Goal: Task Accomplishment & Management: Complete application form

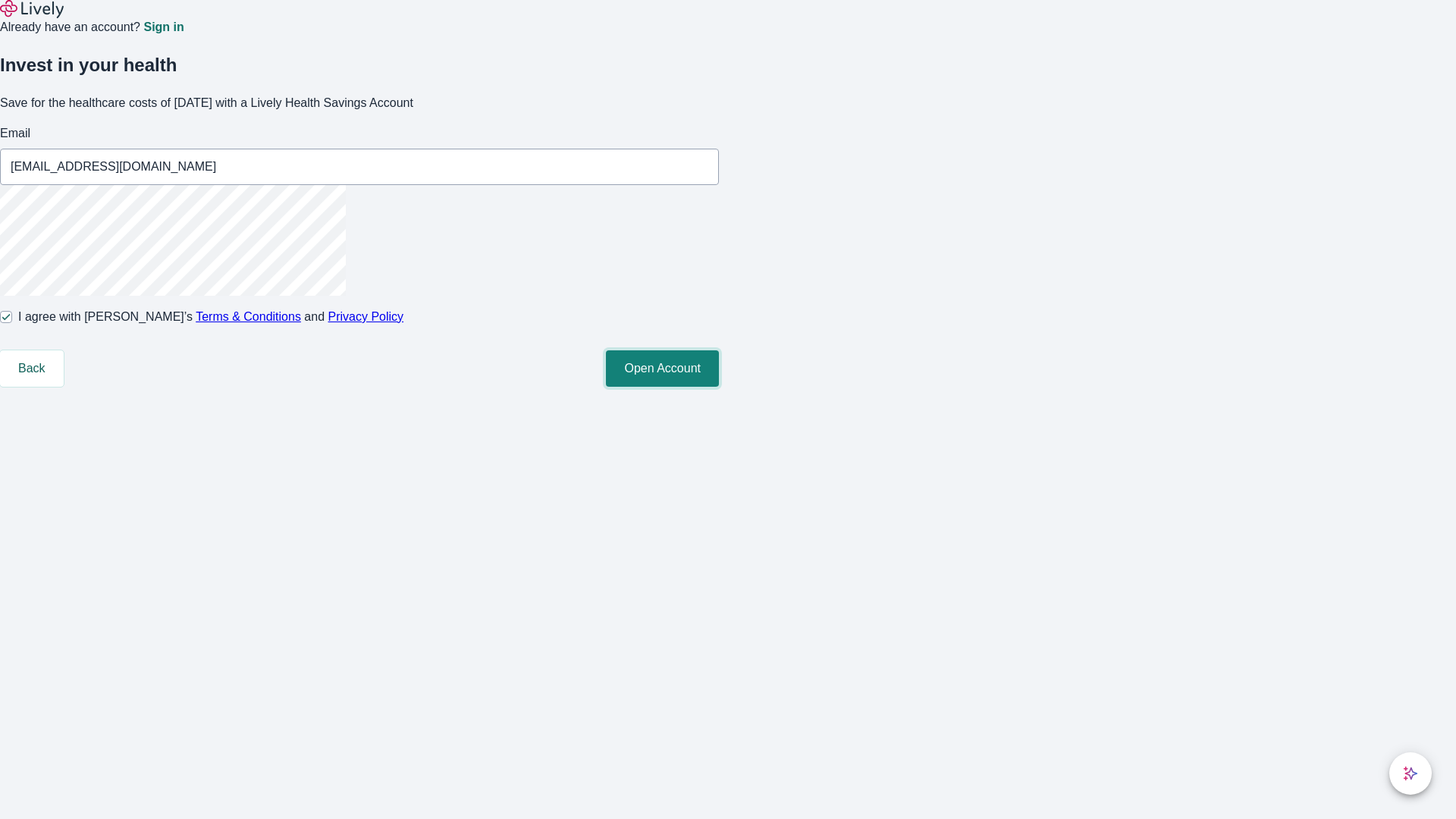
click at [719, 386] on button "Open Account" at bounding box center [662, 368] width 113 height 36
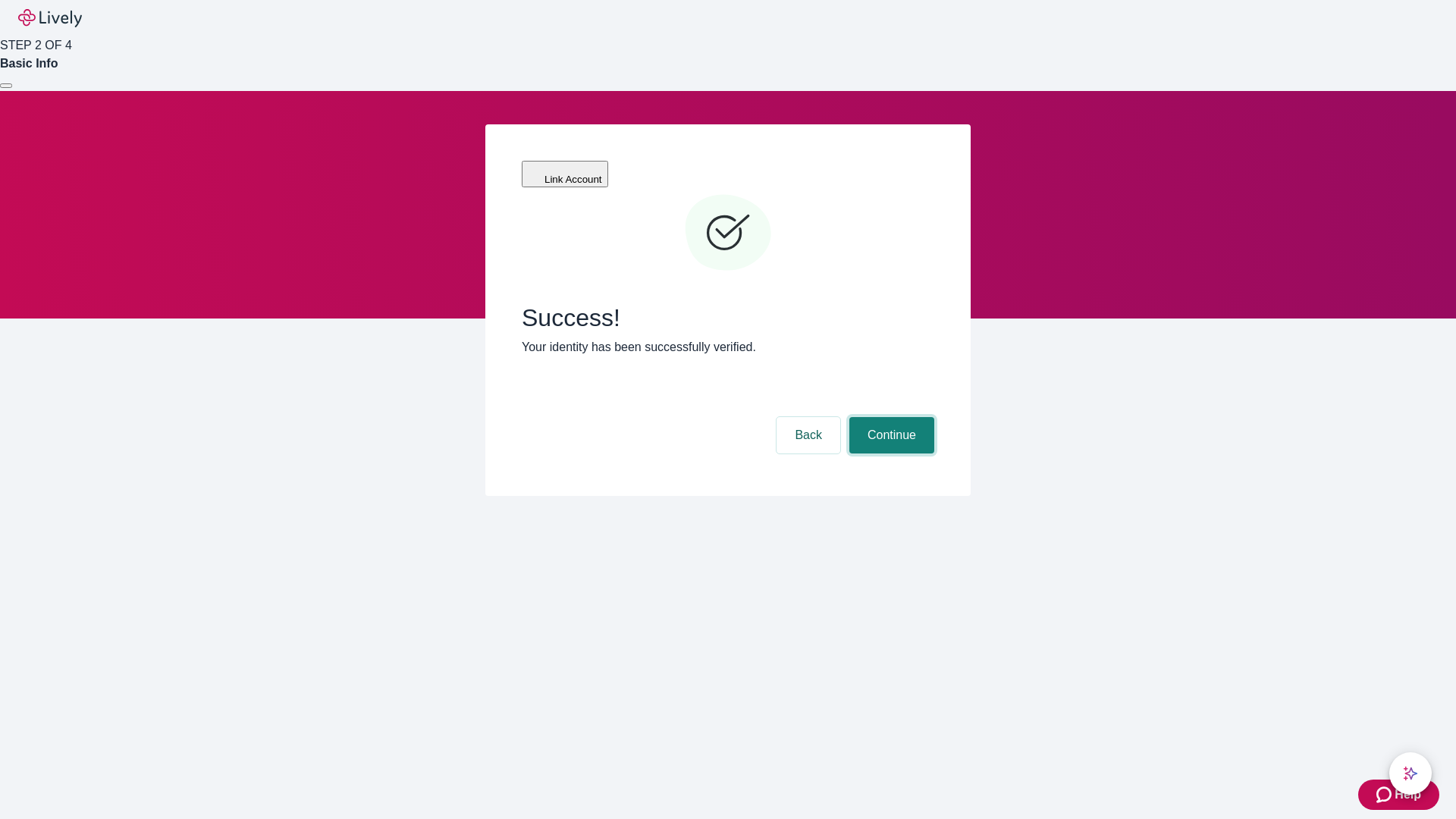
click at [889, 417] on button "Continue" at bounding box center [892, 435] width 85 height 36
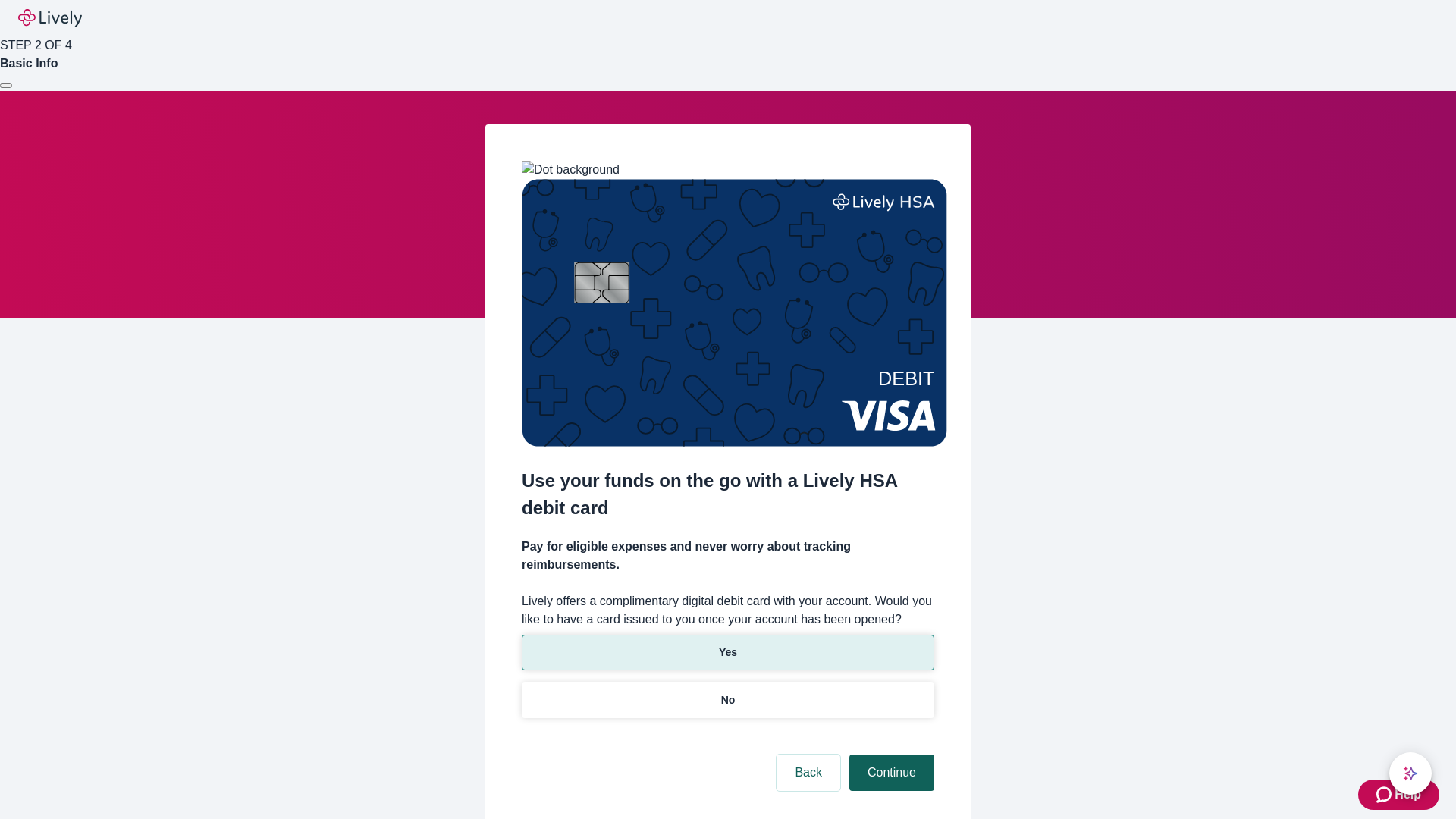
click at [727, 645] on p "Yes" at bounding box center [728, 652] width 18 height 16
click at [889, 754] on button "Continue" at bounding box center [892, 772] width 85 height 36
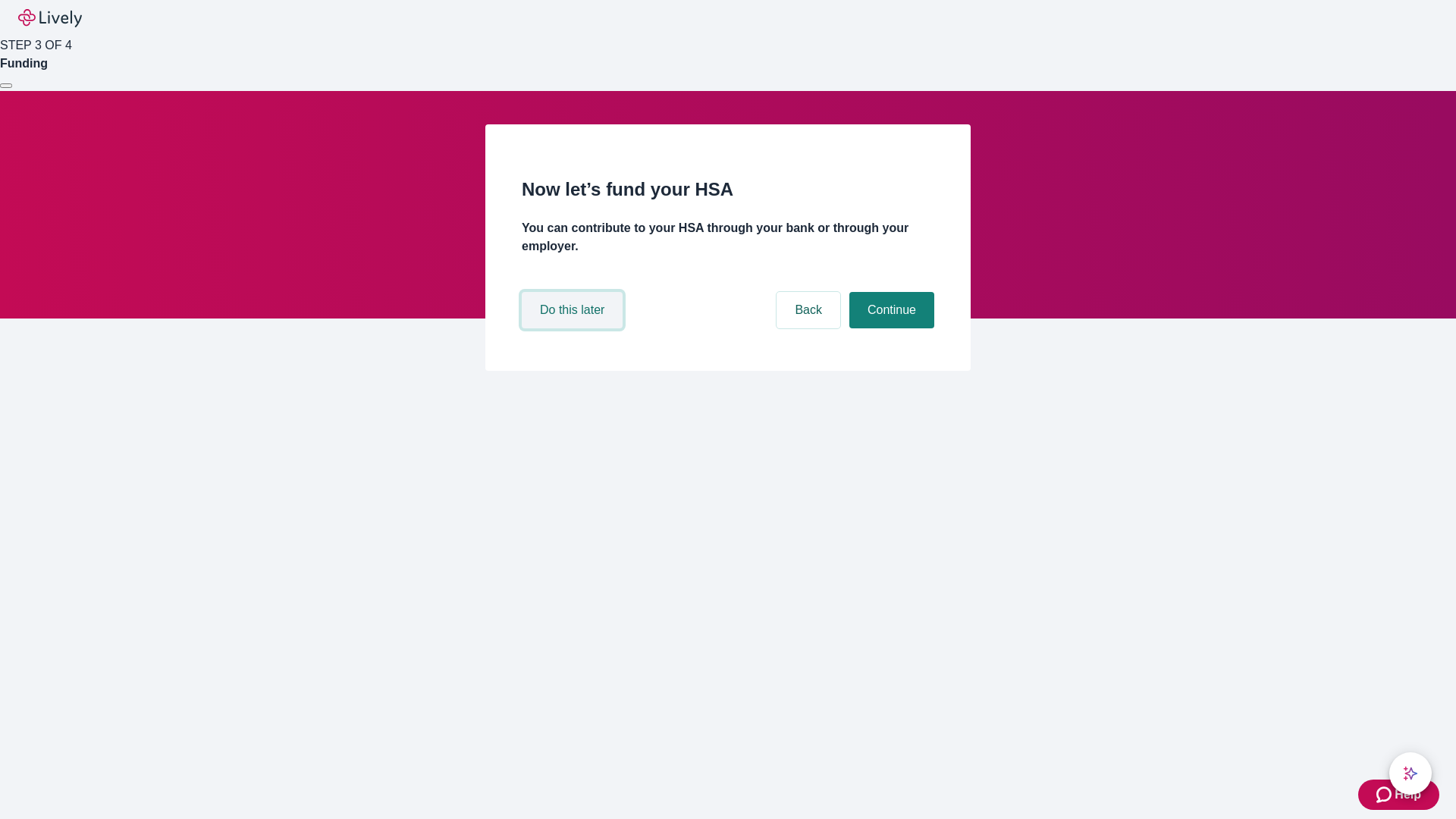
click at [574, 328] on button "Do this later" at bounding box center [572, 310] width 101 height 36
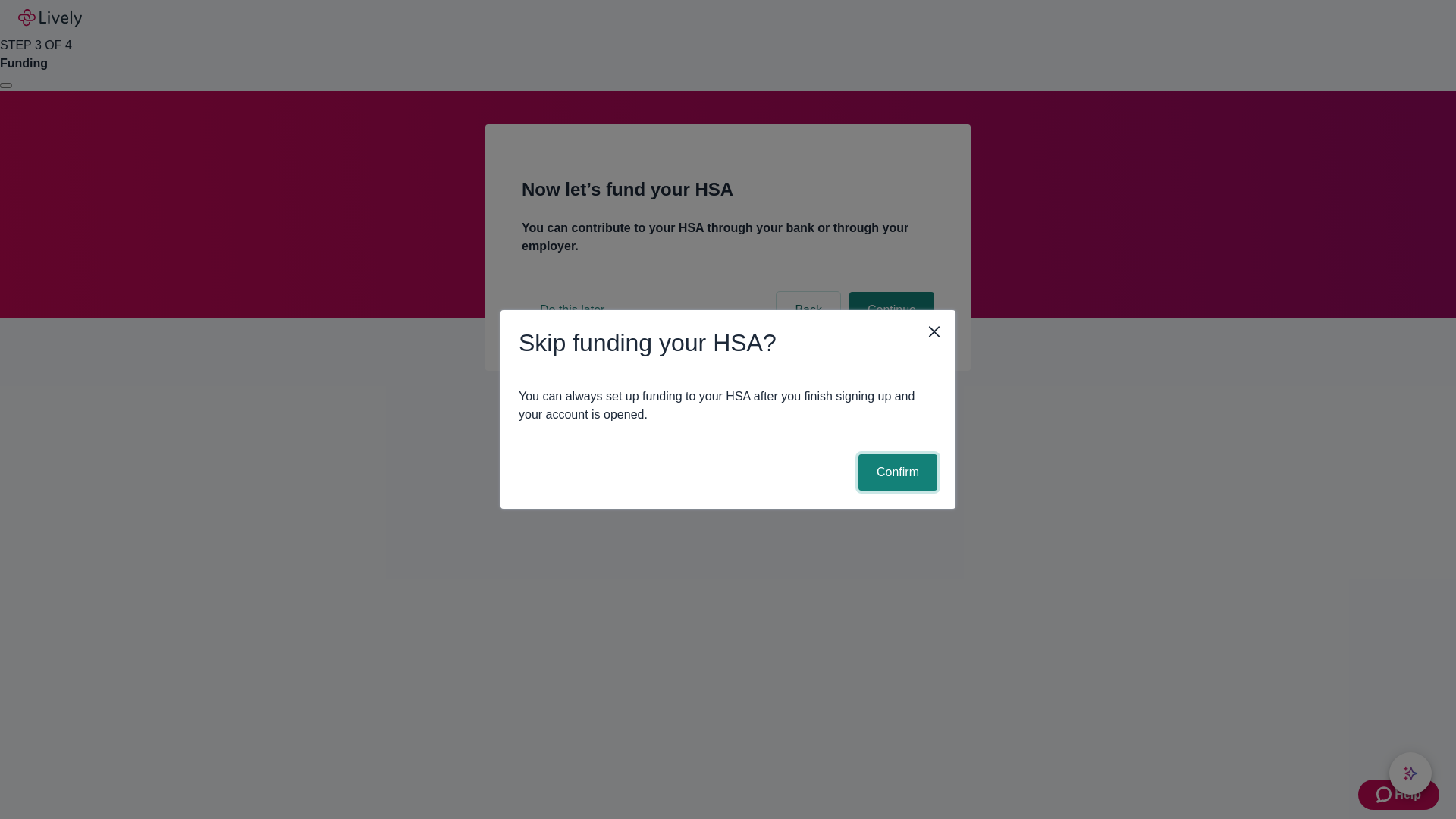
click at [896, 472] on button "Confirm" at bounding box center [898, 472] width 79 height 36
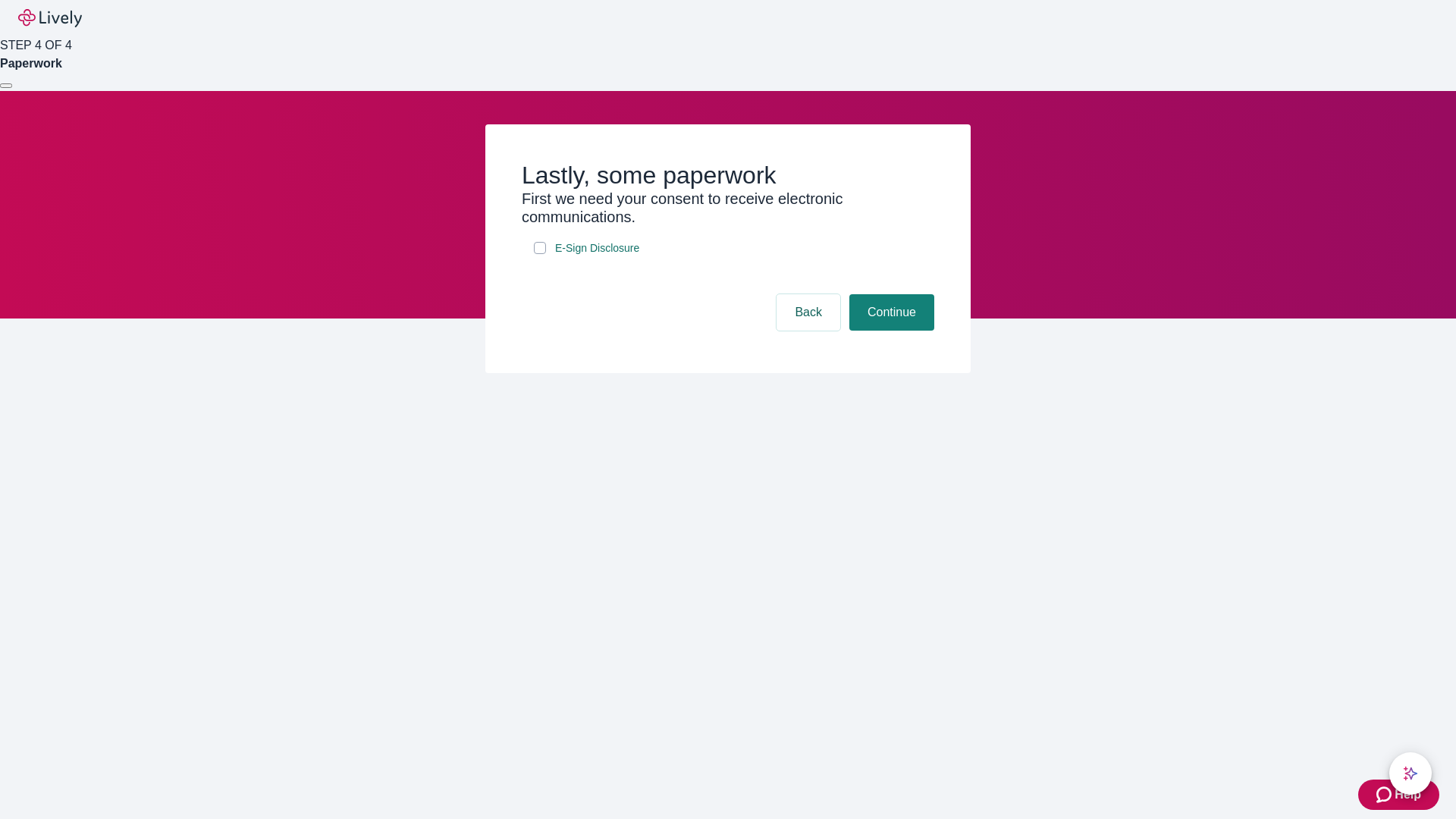
click at [540, 254] on input "E-Sign Disclosure" at bounding box center [540, 248] width 12 height 12
checkbox input "true"
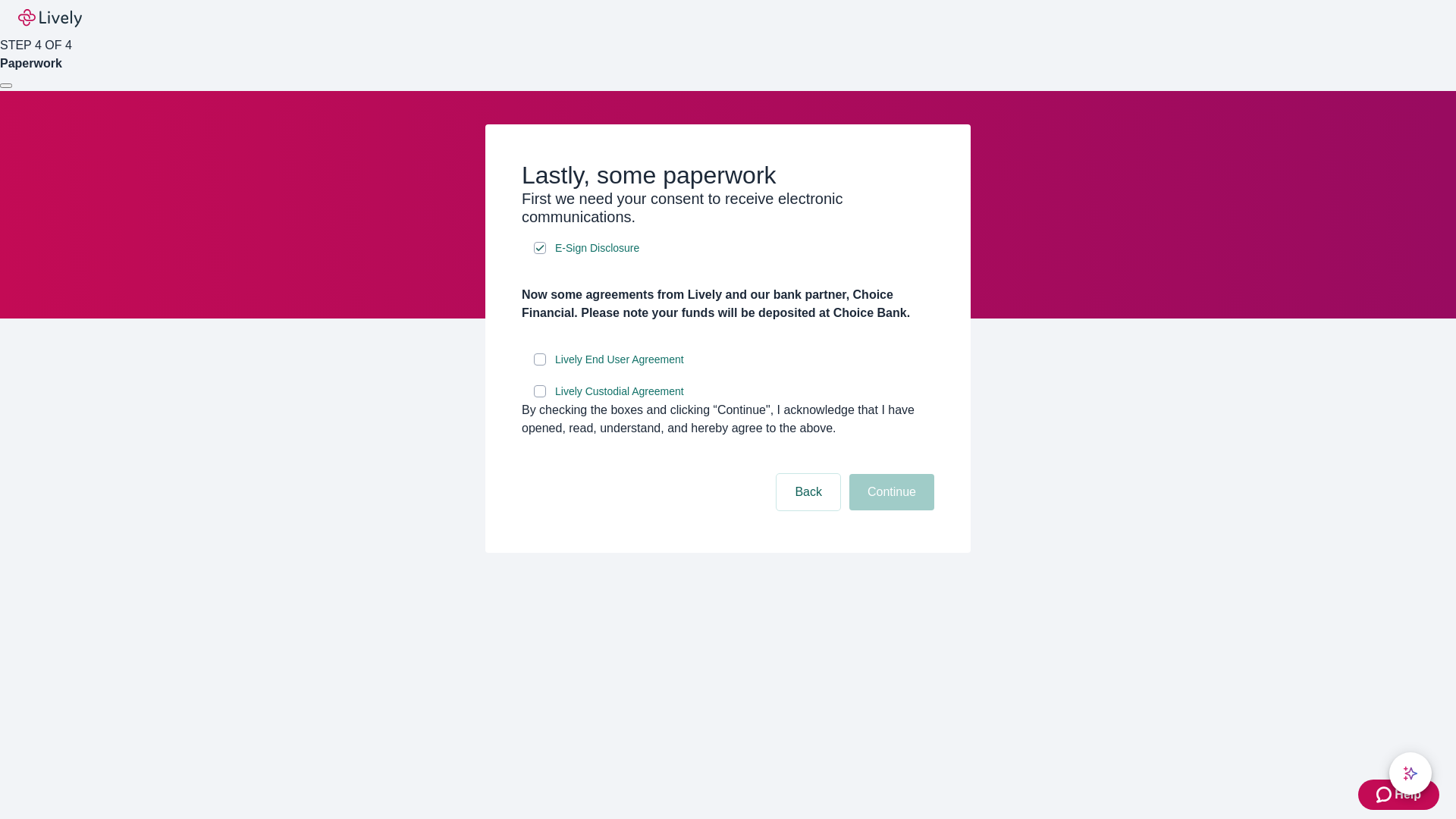
click at [540, 366] on input "Lively End User Agreement" at bounding box center [540, 360] width 12 height 12
checkbox input "true"
click at [540, 397] on input "Lively Custodial Agreement" at bounding box center [540, 391] width 12 height 12
checkbox input "true"
click at [889, 510] on button "Continue" at bounding box center [892, 492] width 85 height 36
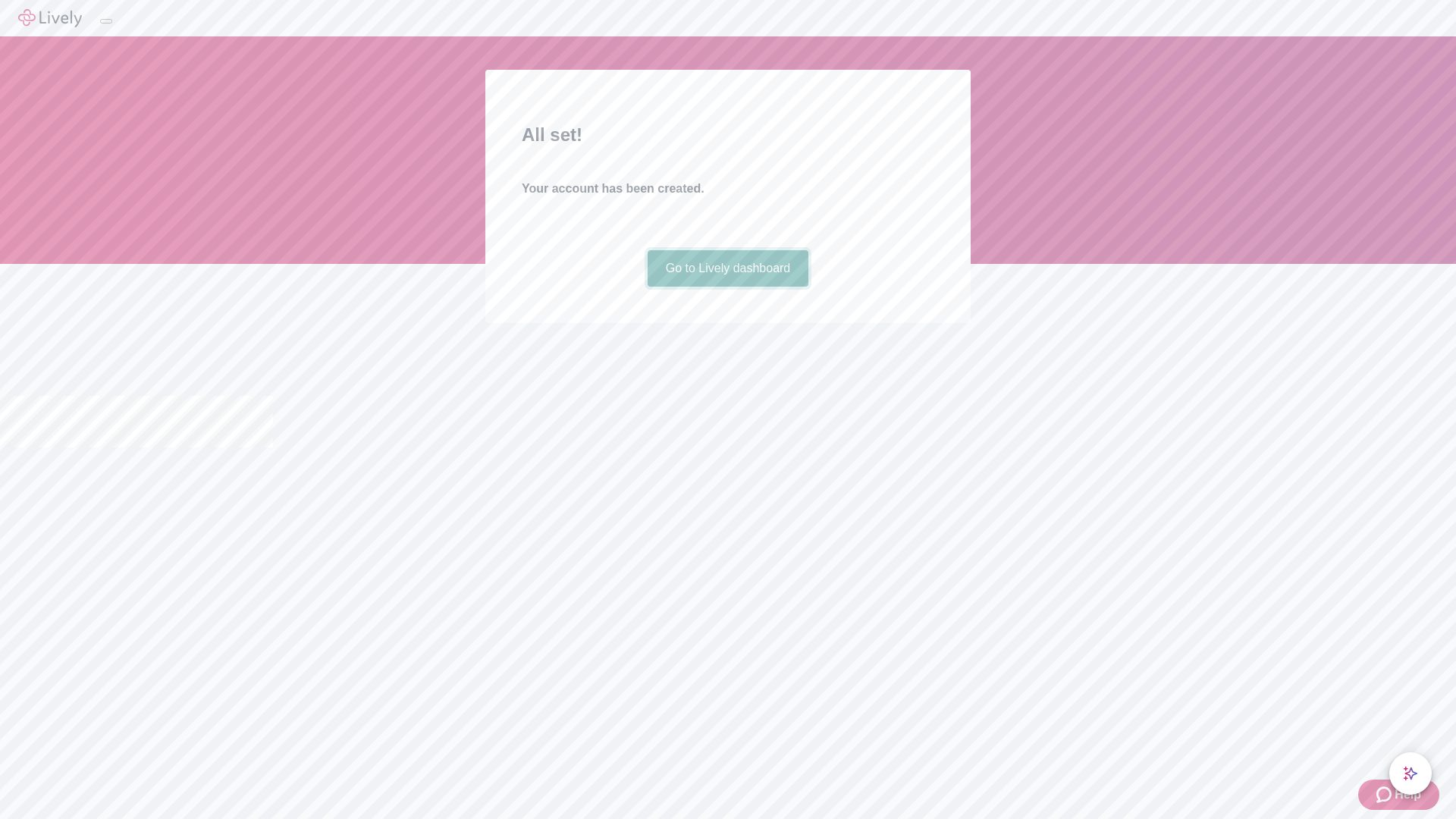
click at [727, 287] on link "Go to Lively dashboard" at bounding box center [729, 268] width 161 height 36
